Goal: Obtain resource: Download file/media

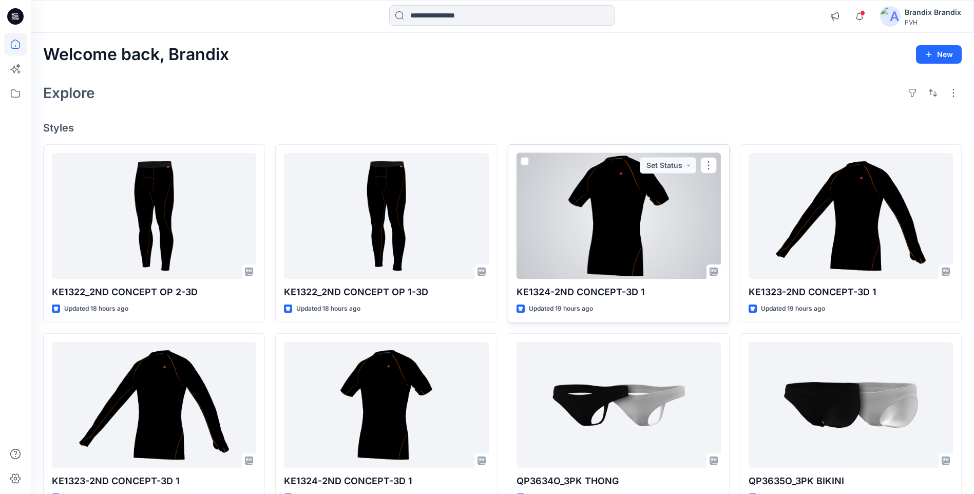
click at [663, 225] on div at bounding box center [619, 216] width 204 height 126
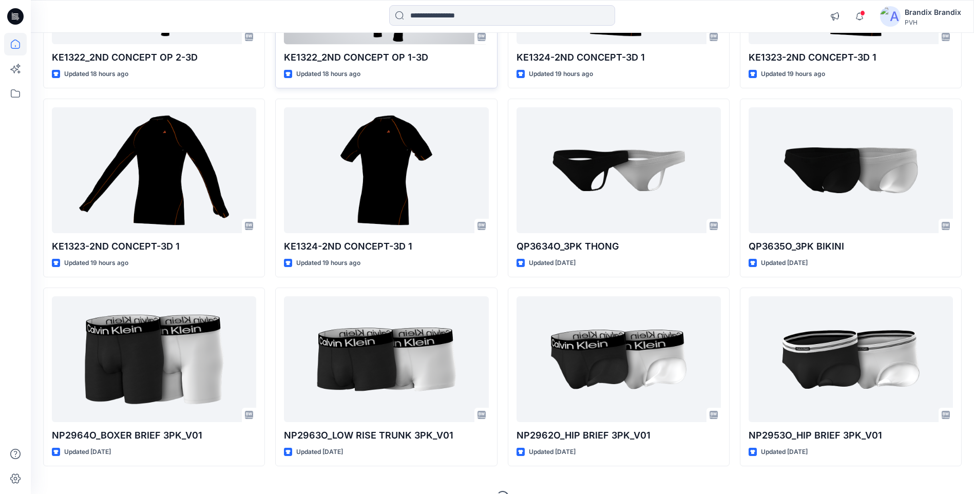
scroll to position [256, 0]
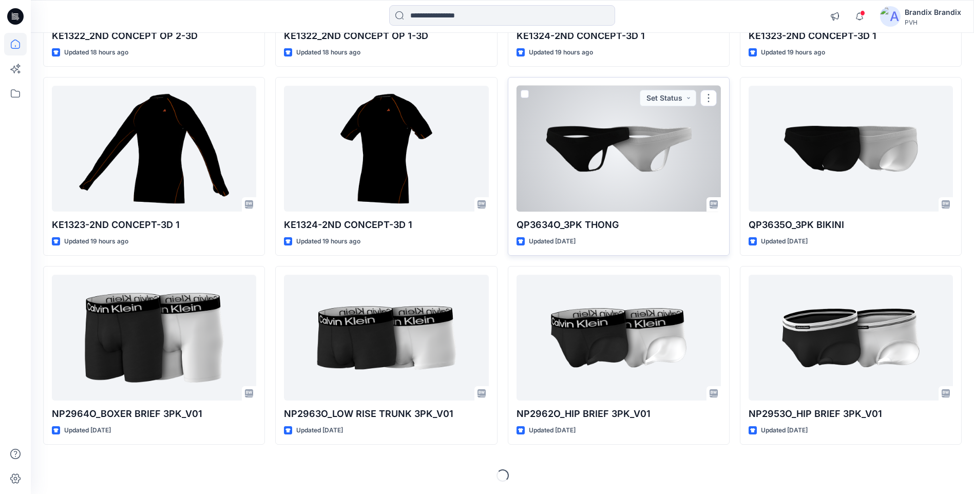
click at [635, 169] on div at bounding box center [619, 149] width 204 height 126
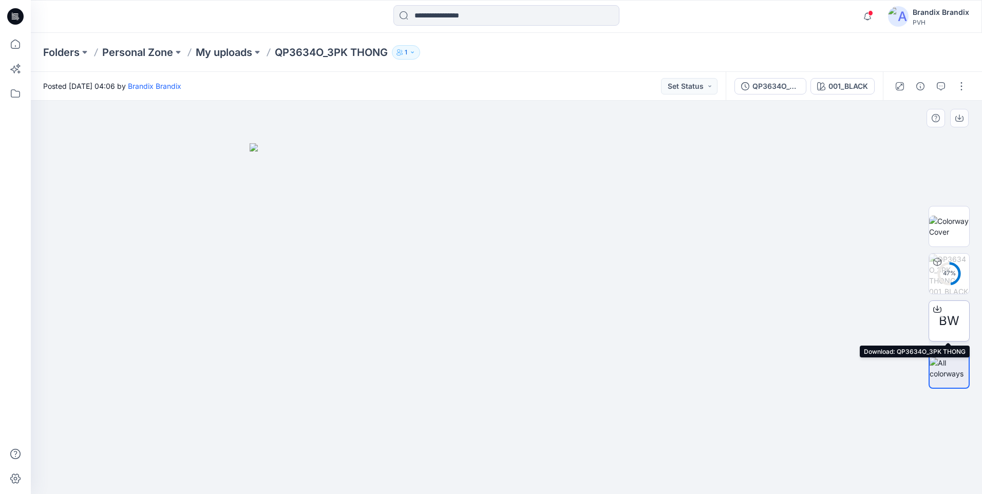
click at [937, 309] on icon at bounding box center [937, 308] width 4 height 5
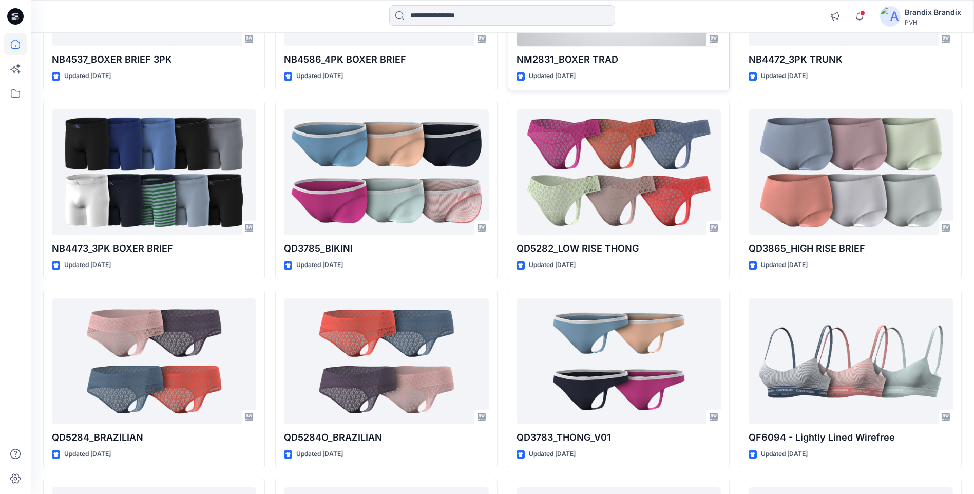
scroll to position [8639, 0]
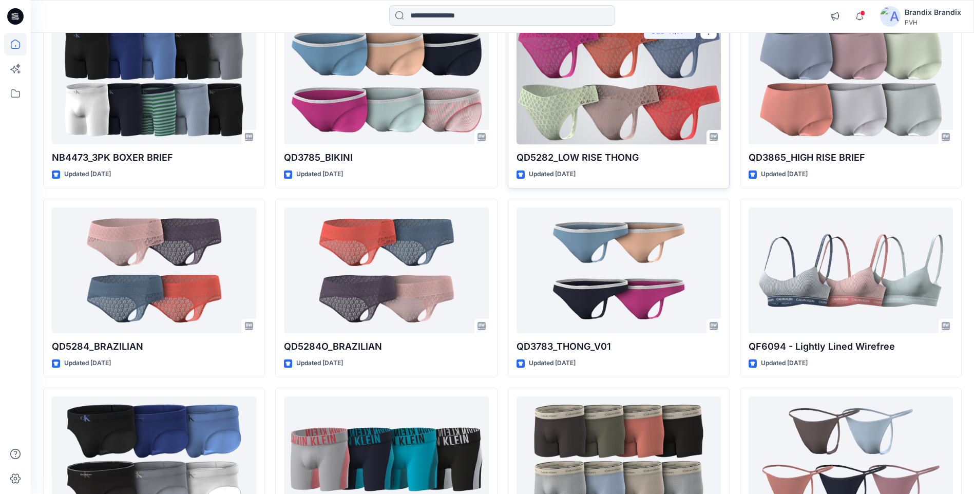
click at [660, 97] on div at bounding box center [619, 81] width 204 height 126
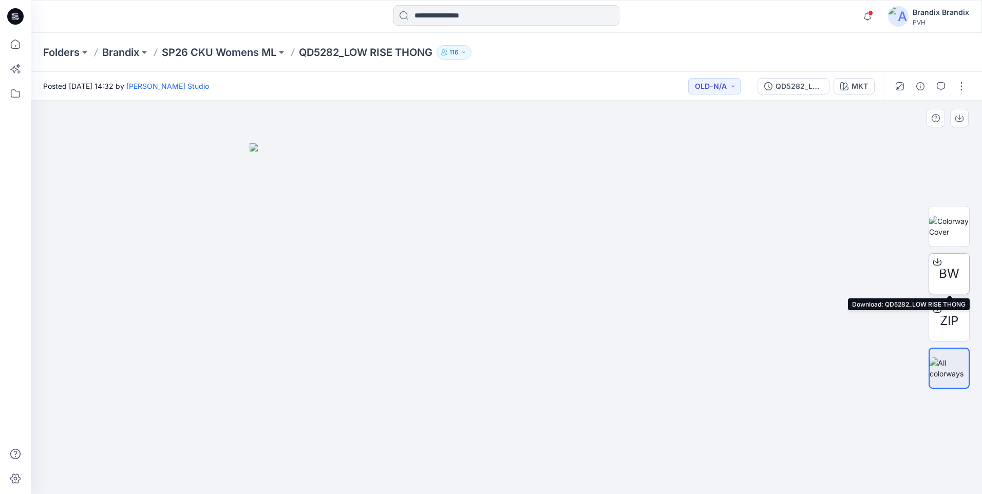
click at [937, 261] on icon at bounding box center [937, 260] width 4 height 5
click at [943, 230] on img at bounding box center [949, 227] width 40 height 22
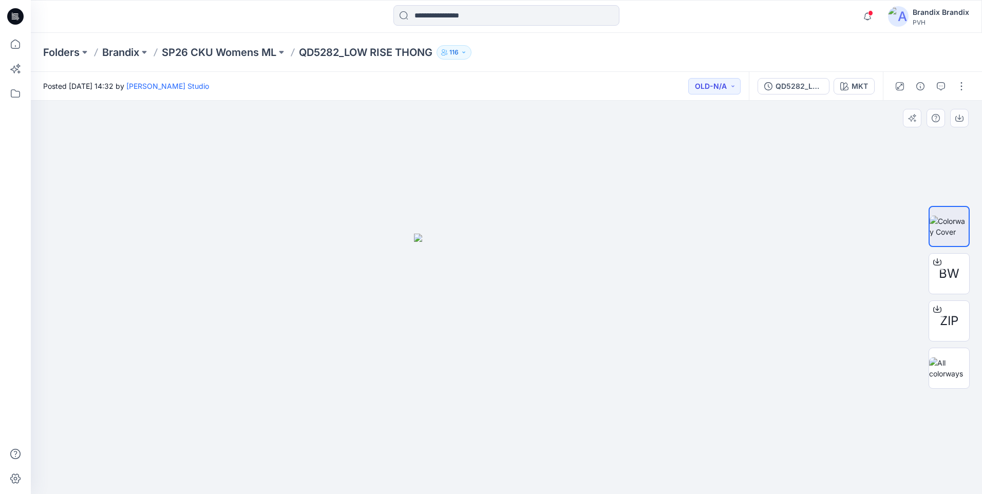
drag, startPoint x: 575, startPoint y: 276, endPoint x: 524, endPoint y: 282, distance: 51.2
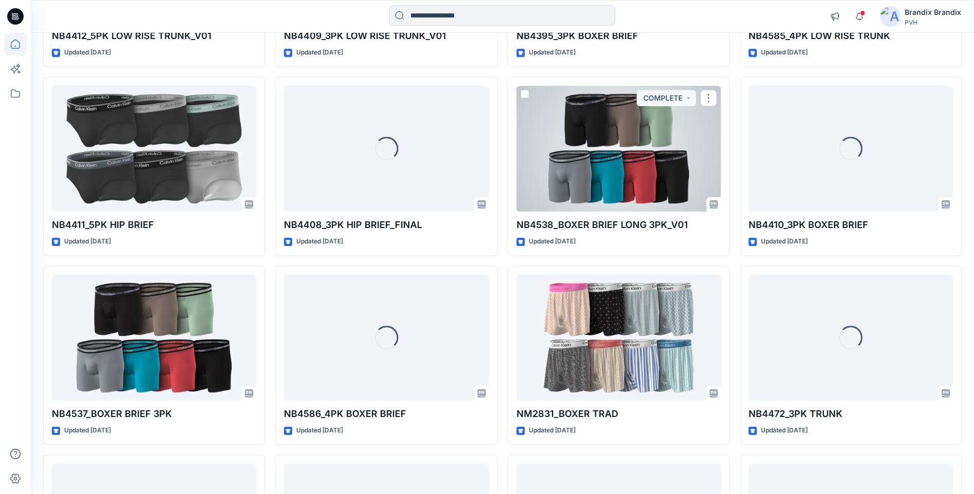
scroll to position [8416, 0]
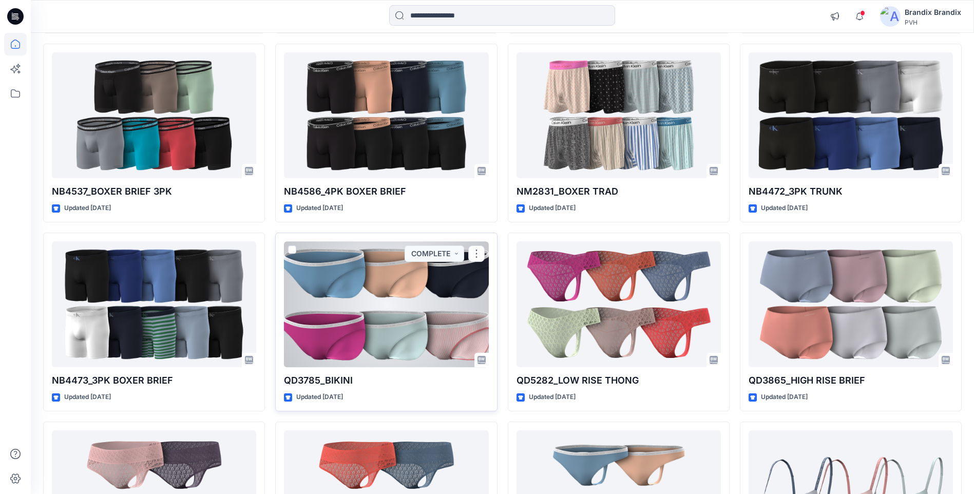
click at [374, 311] on div at bounding box center [386, 304] width 204 height 126
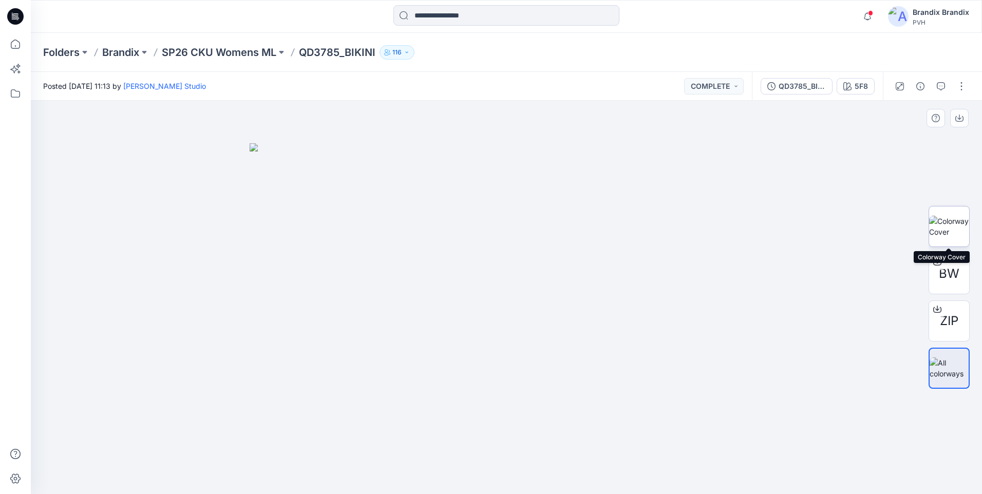
click at [952, 221] on img at bounding box center [949, 227] width 40 height 22
drag, startPoint x: 576, startPoint y: 286, endPoint x: 467, endPoint y: 310, distance: 111.0
drag, startPoint x: 528, startPoint y: 308, endPoint x: 677, endPoint y: 330, distance: 150.6
click at [962, 327] on div "ZIP" at bounding box center [949, 320] width 41 height 41
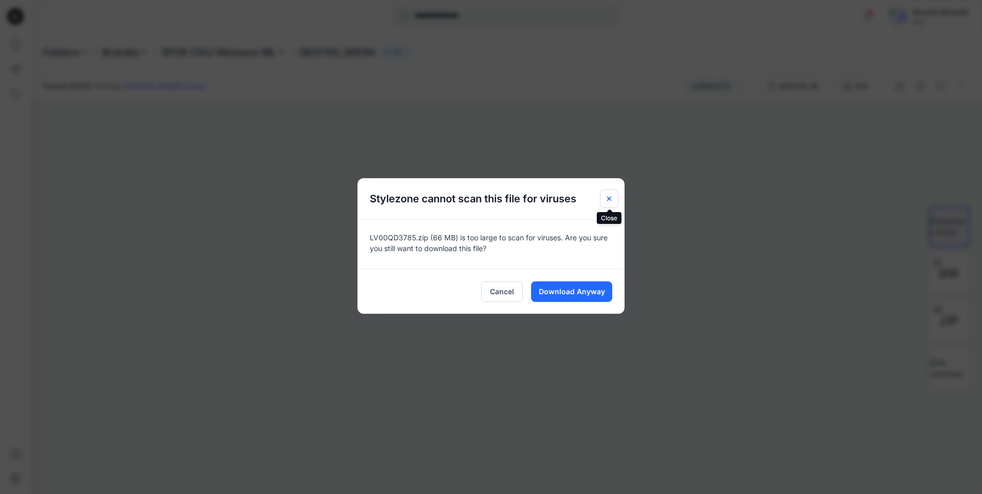
click at [612, 199] on icon "Close" at bounding box center [609, 199] width 8 height 8
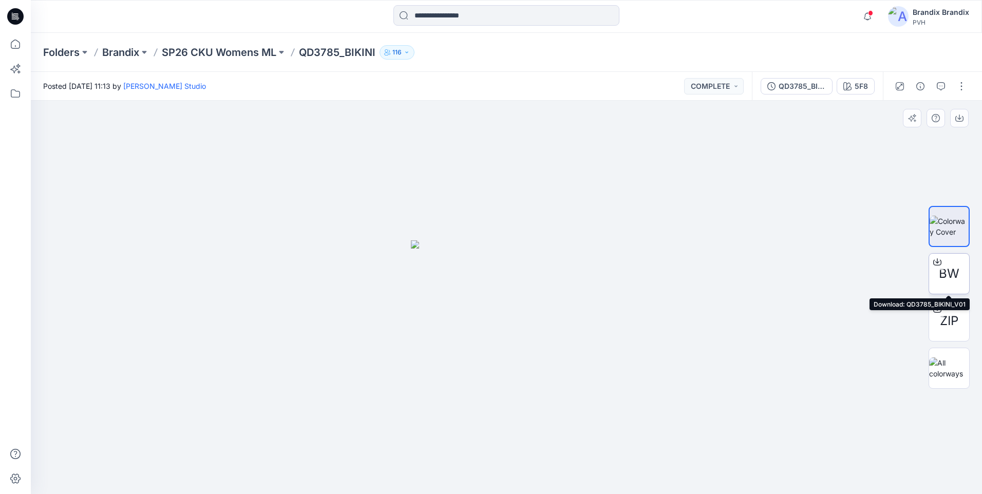
click at [936, 263] on icon at bounding box center [937, 262] width 8 height 8
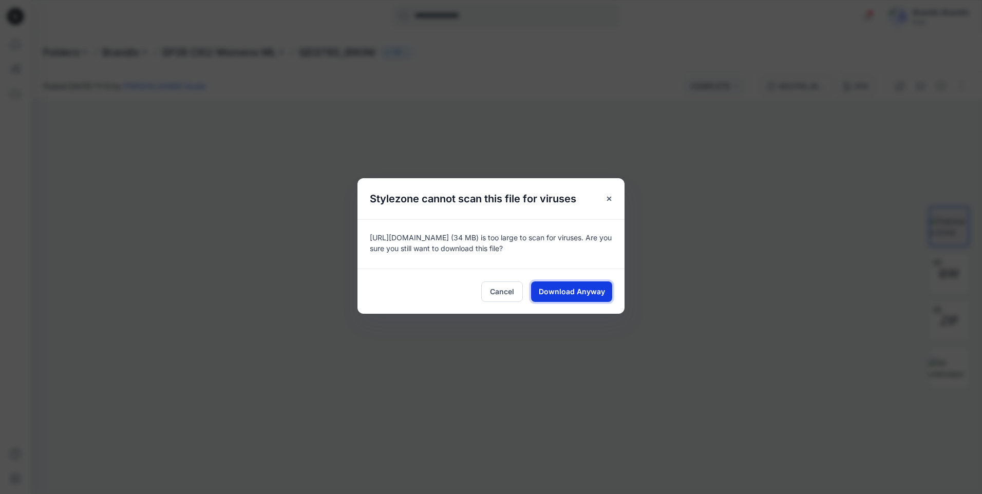
click at [604, 297] on button "Download Anyway" at bounding box center [571, 291] width 81 height 21
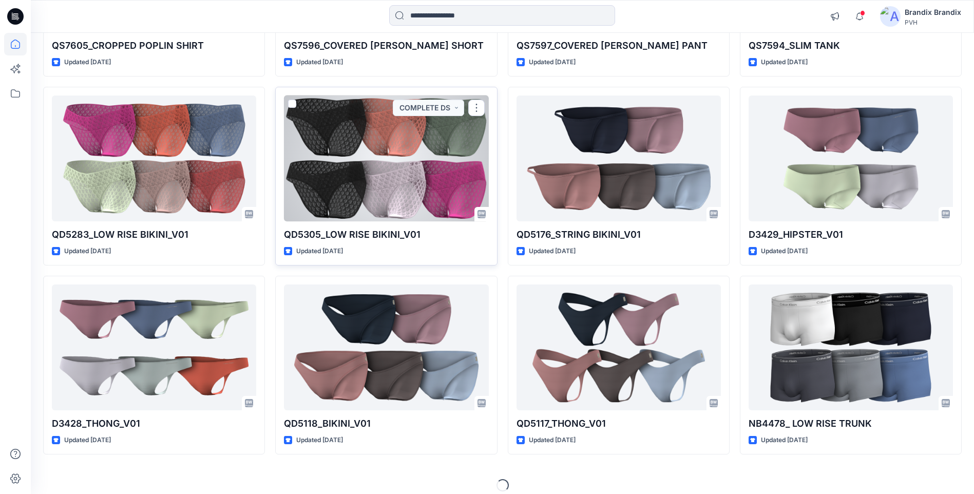
scroll to position [12163, 0]
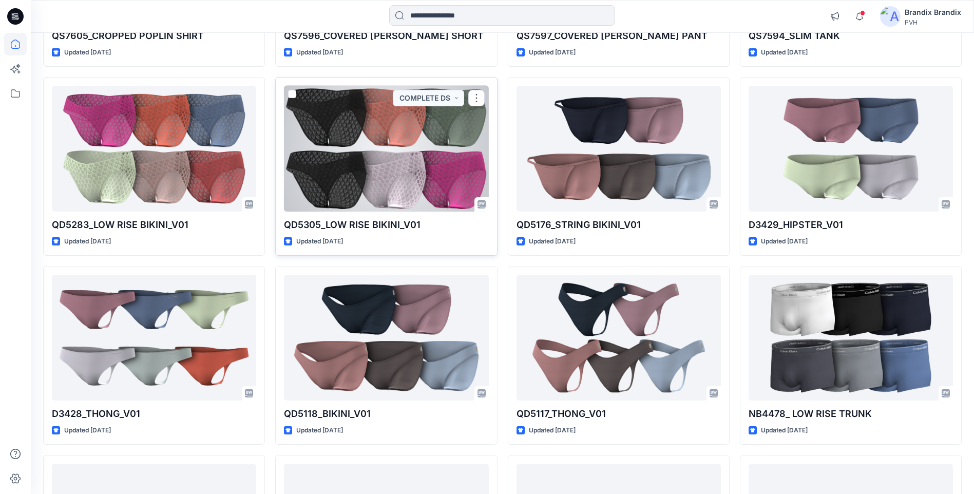
click at [400, 171] on div at bounding box center [386, 149] width 204 height 126
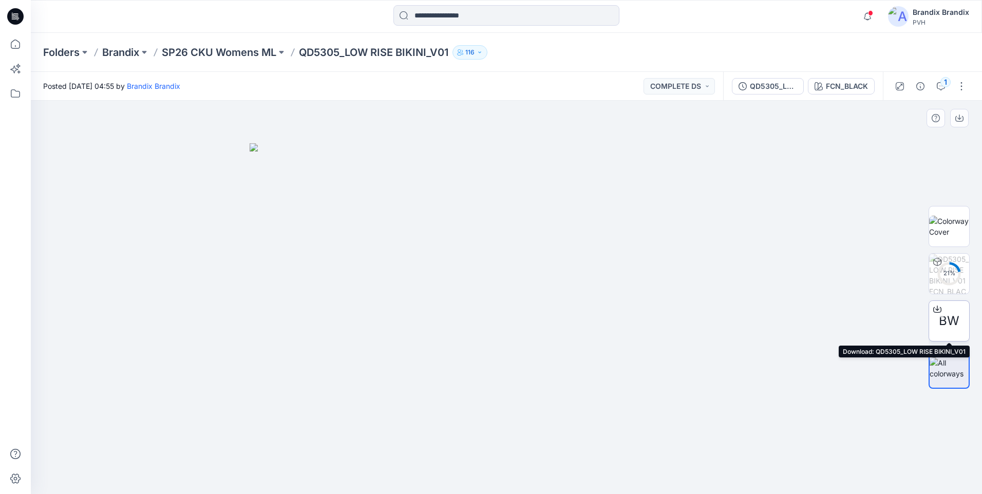
click at [939, 309] on icon at bounding box center [937, 308] width 4 height 5
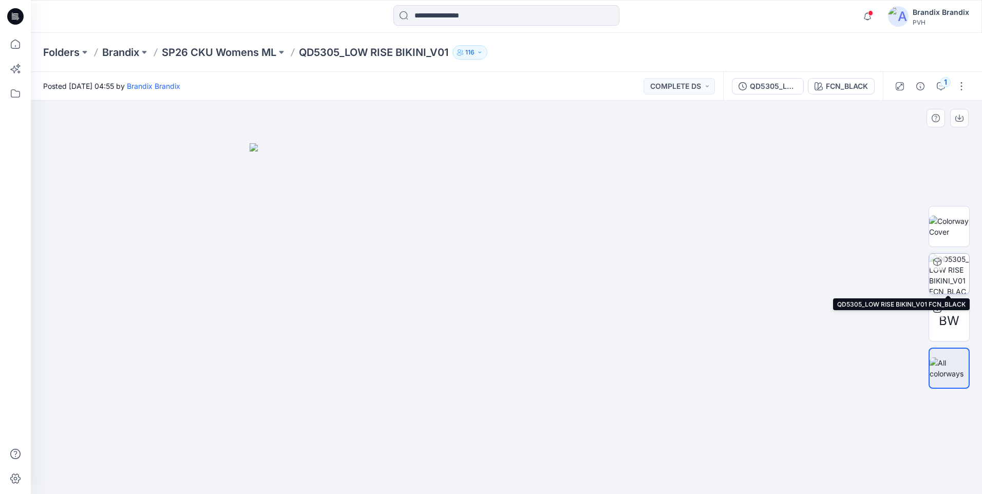
click at [940, 276] on img at bounding box center [949, 274] width 40 height 40
click at [941, 276] on img at bounding box center [949, 274] width 40 height 40
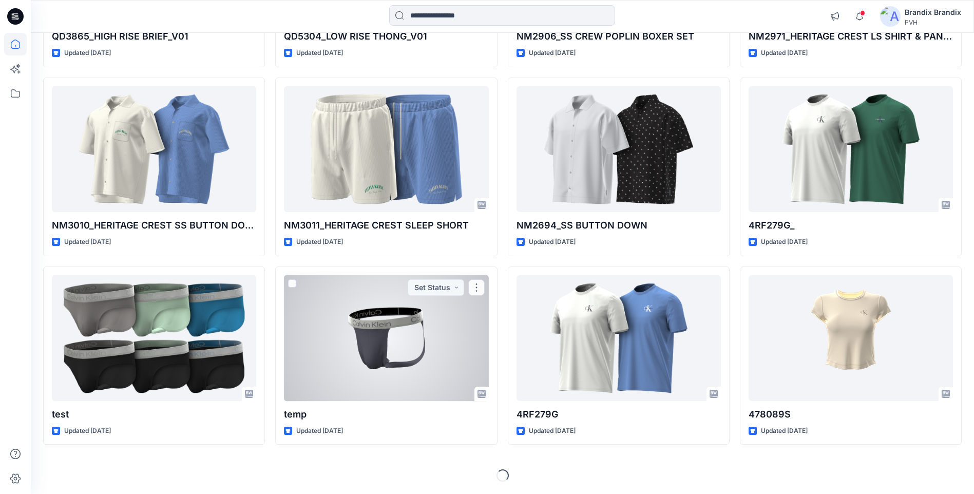
scroll to position [12507, 0]
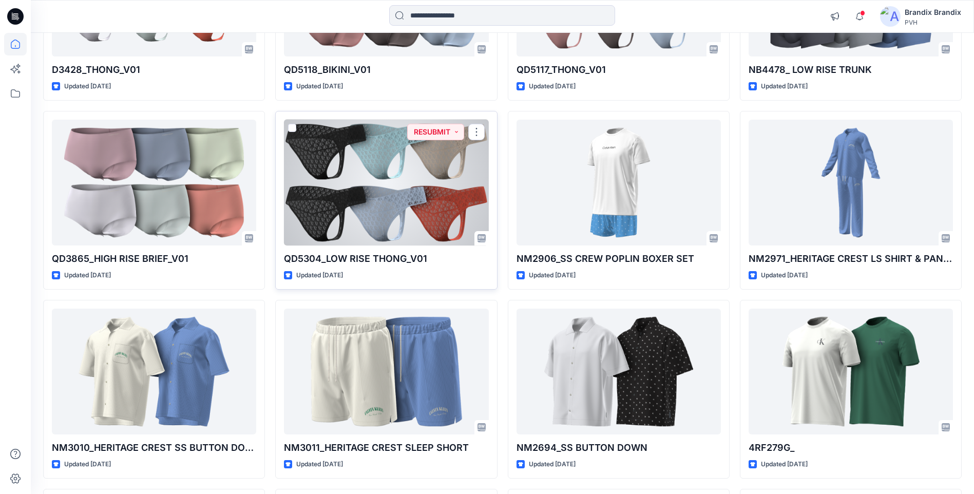
click at [354, 198] on div at bounding box center [386, 183] width 204 height 126
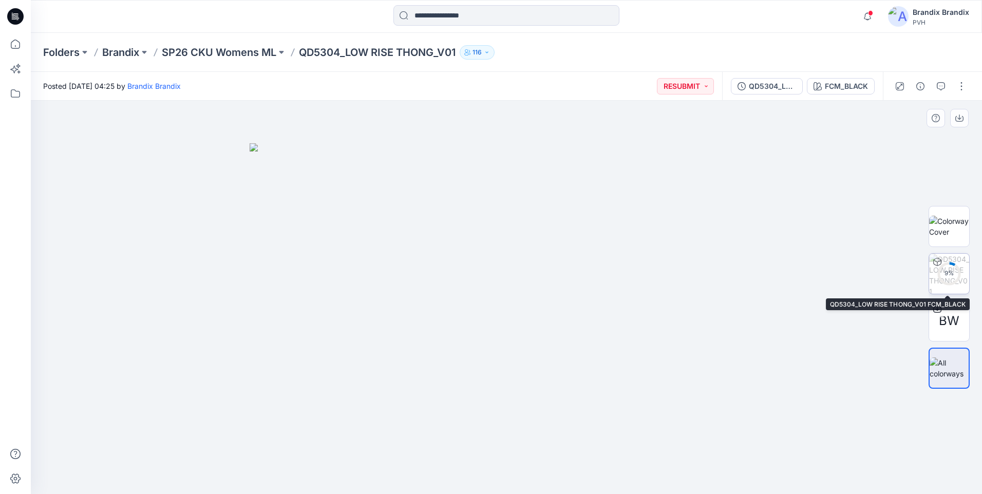
click at [969, 269] on div "9 %" at bounding box center [949, 273] width 41 height 41
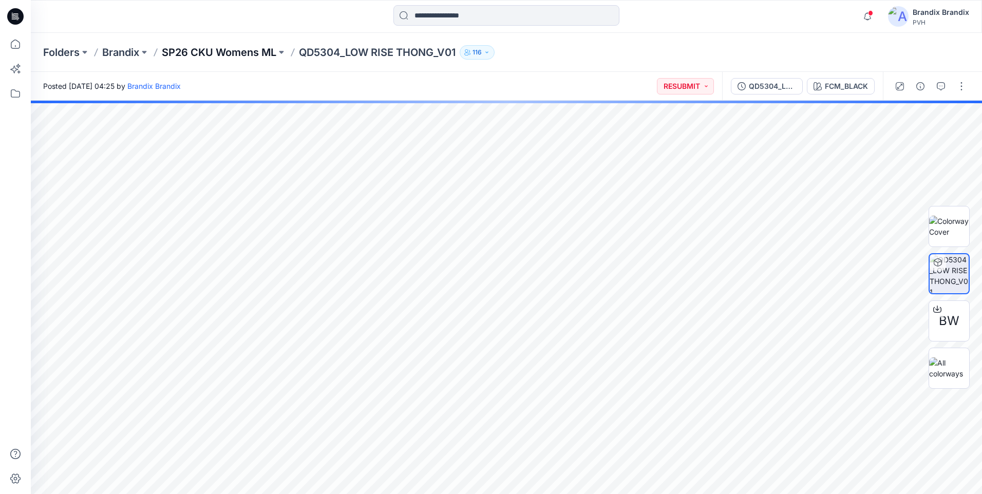
click at [209, 47] on p "SP26 CKU Womens ML" at bounding box center [219, 52] width 115 height 14
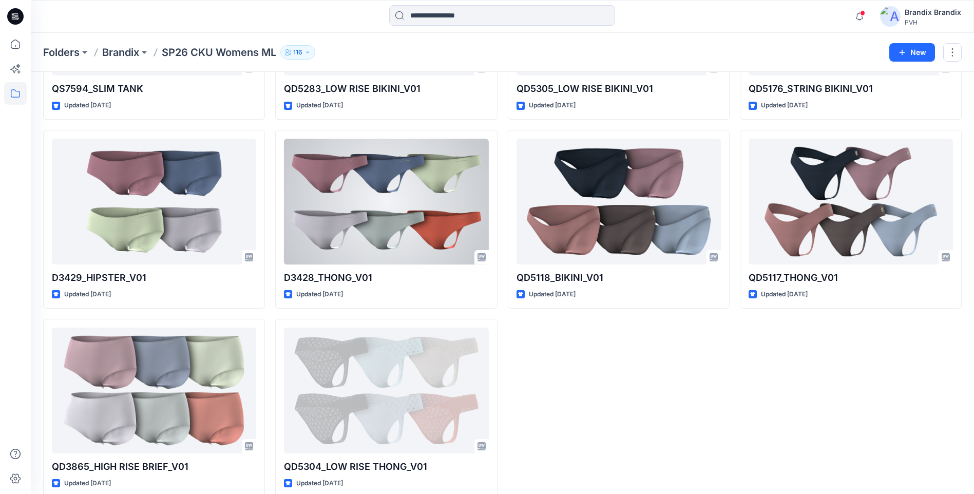
scroll to position [2647, 0]
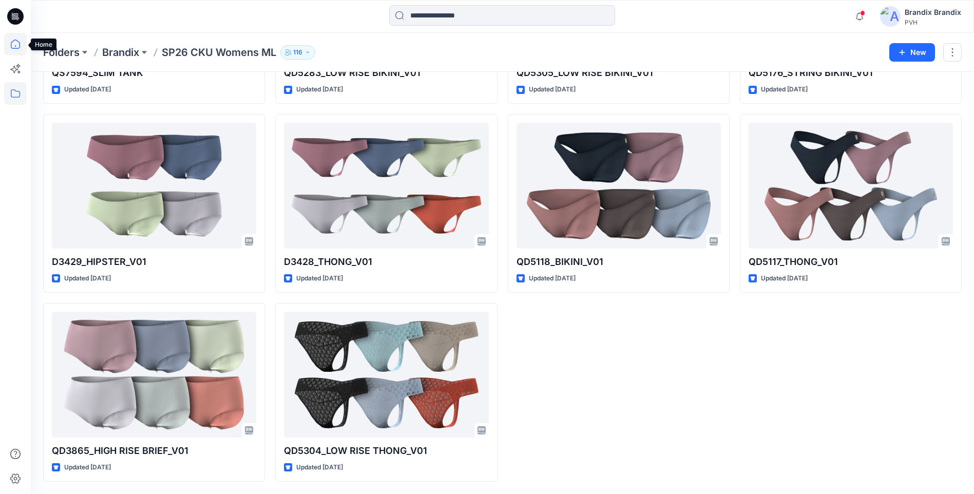
click at [16, 51] on icon at bounding box center [15, 44] width 23 height 23
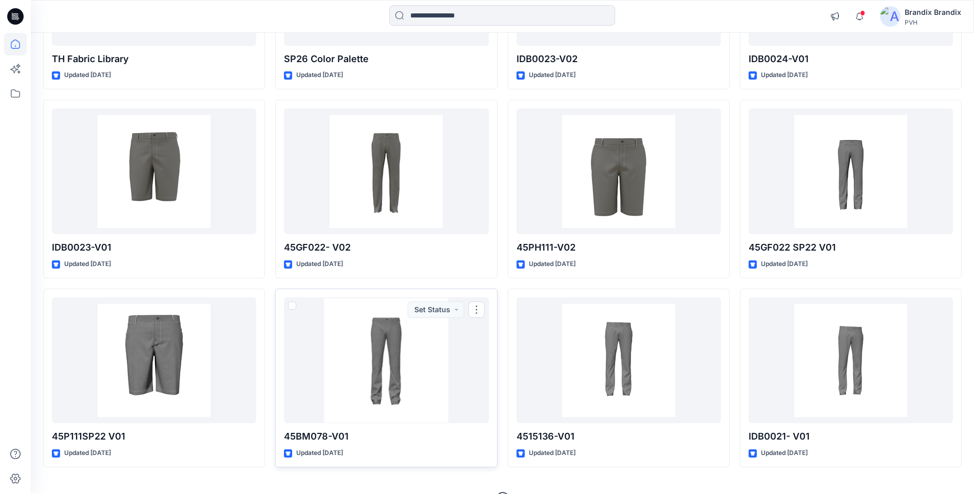
scroll to position [18400, 0]
